Goal: Communication & Community: Answer question/provide support

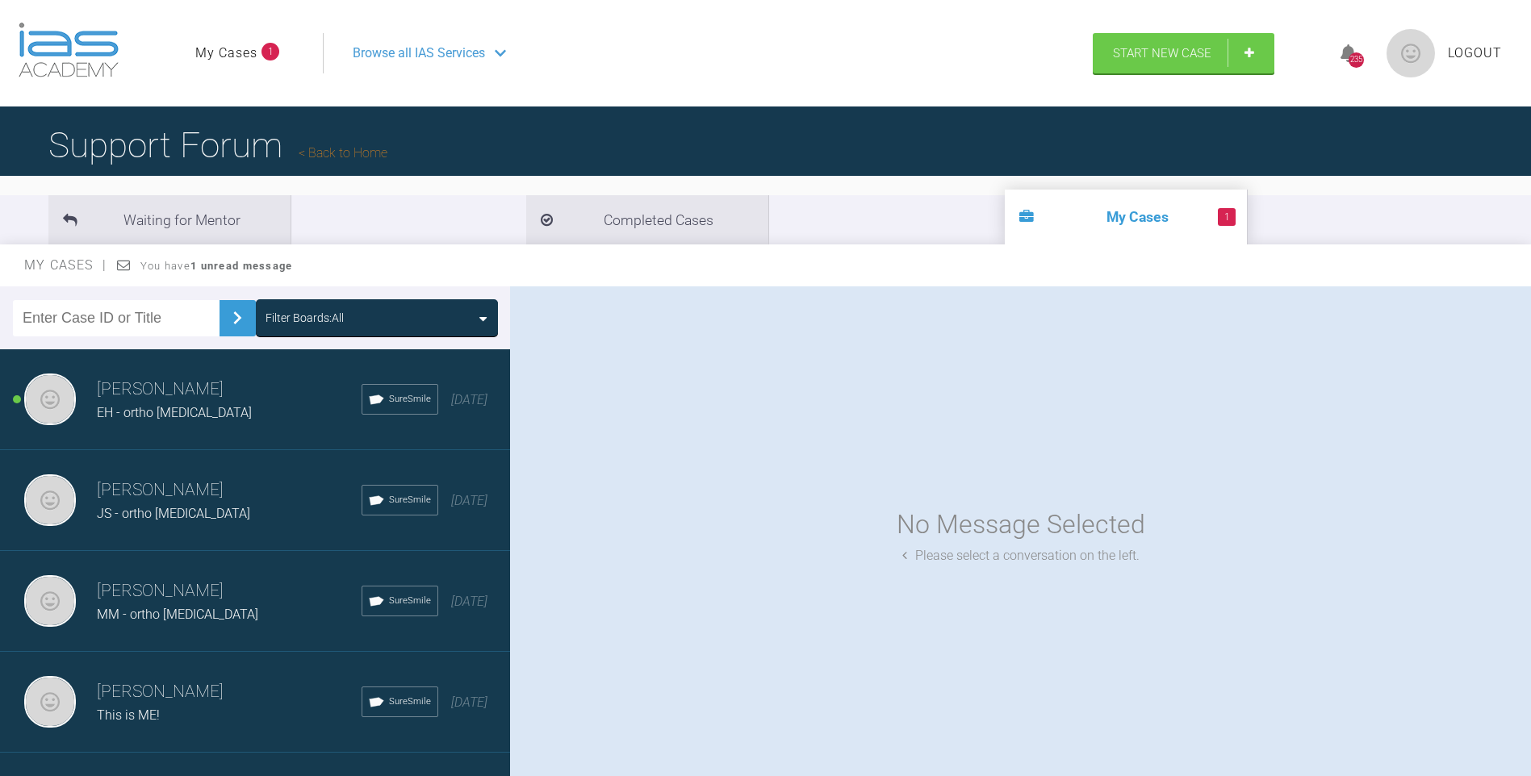
click at [203, 393] on h3 "Gordon Campbell" at bounding box center [229, 389] width 265 height 27
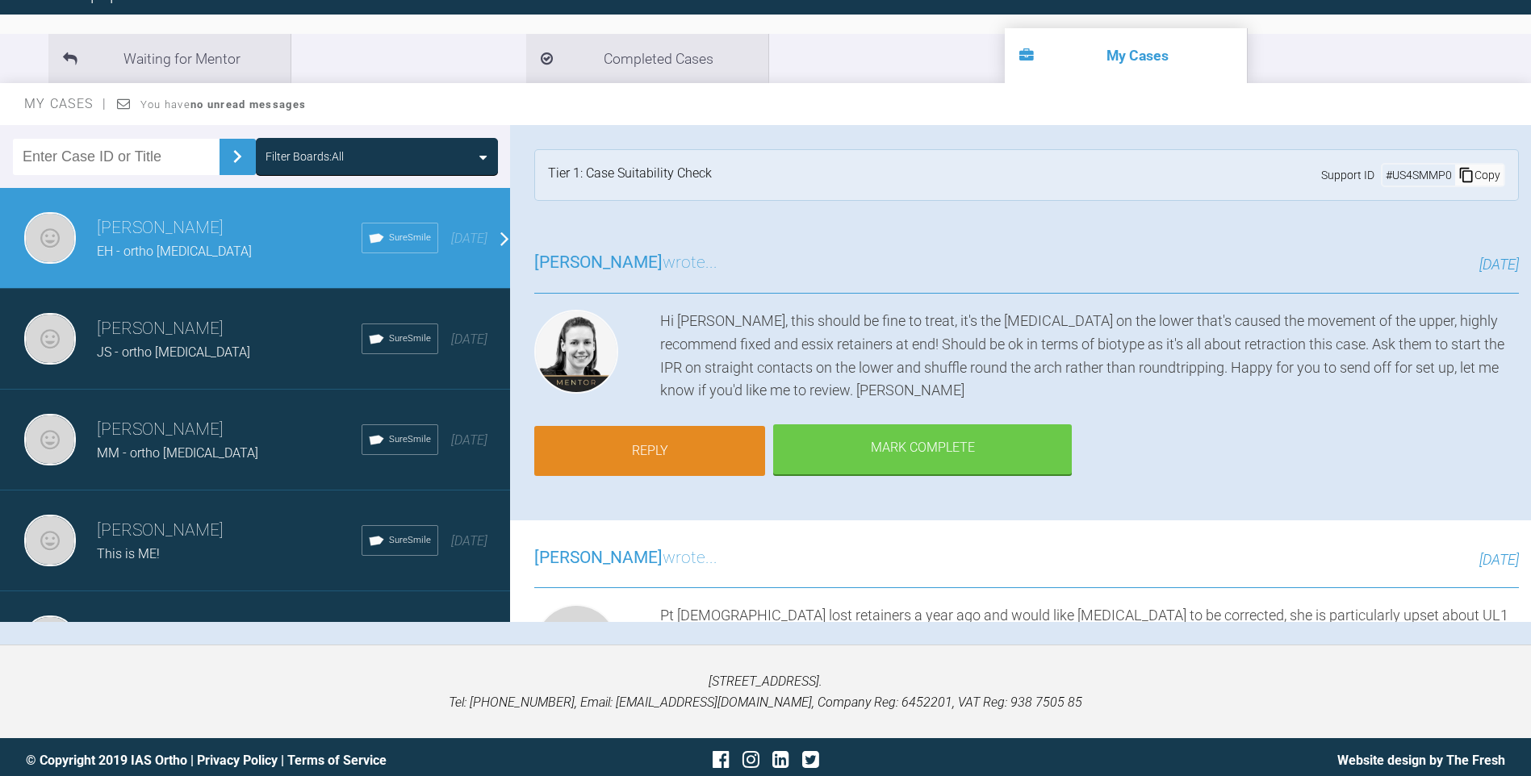
click at [688, 459] on link "Reply" at bounding box center [649, 451] width 231 height 50
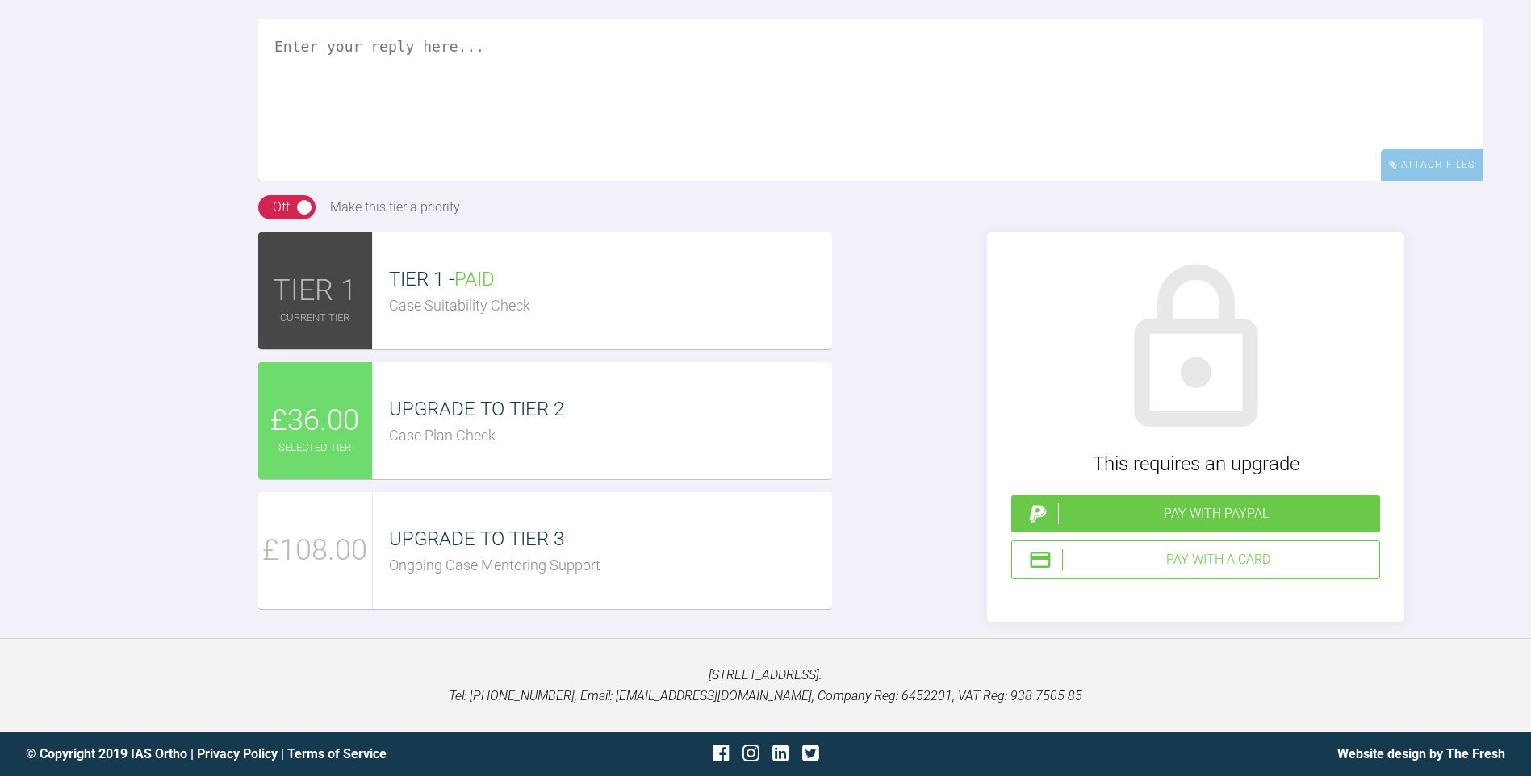
scroll to position [1587, 0]
click at [454, 133] on textarea at bounding box center [870, 99] width 1224 height 161
type textarea "will do thanks"
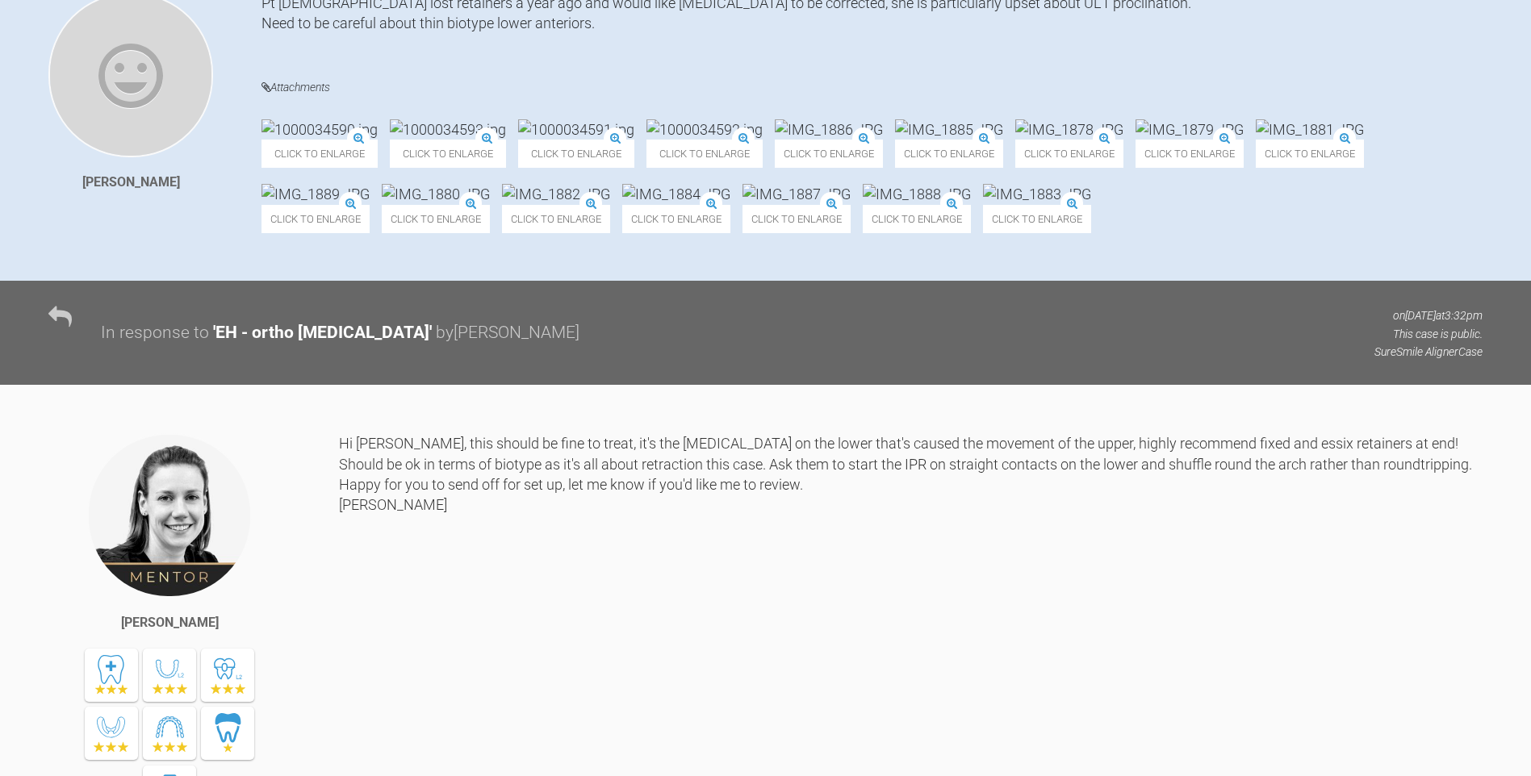
scroll to position [296, 0]
